Goal: Transaction & Acquisition: Purchase product/service

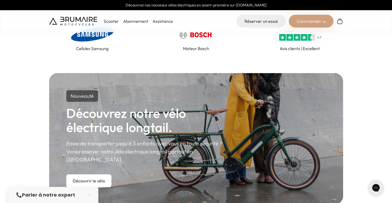
scroll to position [254, 0]
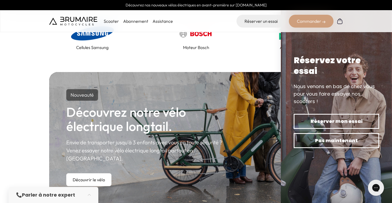
click at [304, 22] on div "Commander" at bounding box center [311, 21] width 45 height 13
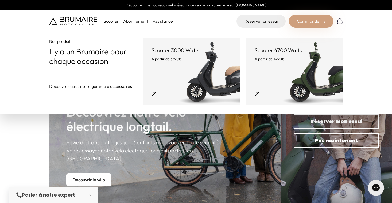
click at [192, 59] on p "À partir de 3390€" at bounding box center [192, 58] width 80 height 5
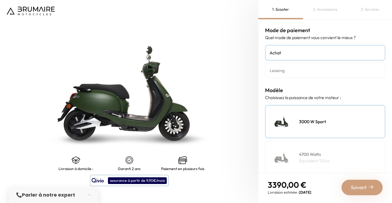
click at [299, 67] on link "Leasing" at bounding box center [325, 71] width 120 height 16
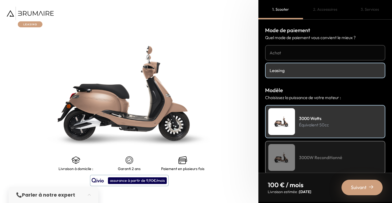
scroll to position [35, 0]
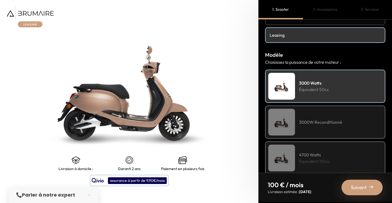
click at [318, 123] on h4 "3000W Reconditionné" at bounding box center [320, 122] width 43 height 6
click at [312, 130] on div "3000W Reconditionné" at bounding box center [325, 121] width 120 height 33
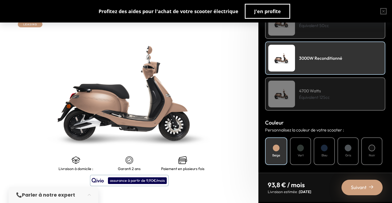
scroll to position [100, 0]
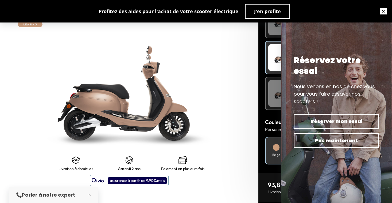
click at [387, 11] on button "button" at bounding box center [383, 11] width 17 height 17
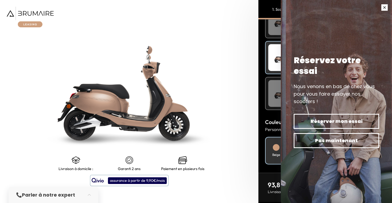
click at [386, 9] on button "button" at bounding box center [384, 7] width 15 height 15
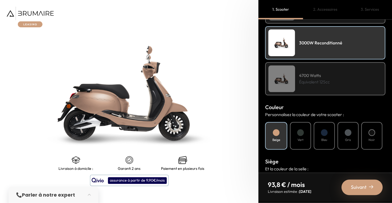
scroll to position [112, 0]
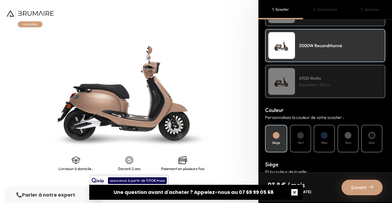
click at [294, 193] on button "button" at bounding box center [294, 191] width 17 height 17
